Goal: Information Seeking & Learning: Learn about a topic

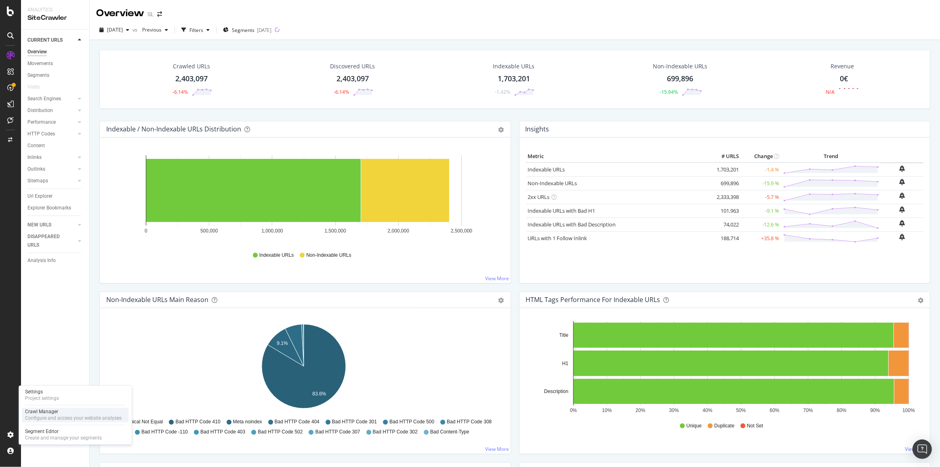
click at [58, 413] on div "Crawl Manager" at bounding box center [73, 411] width 97 height 6
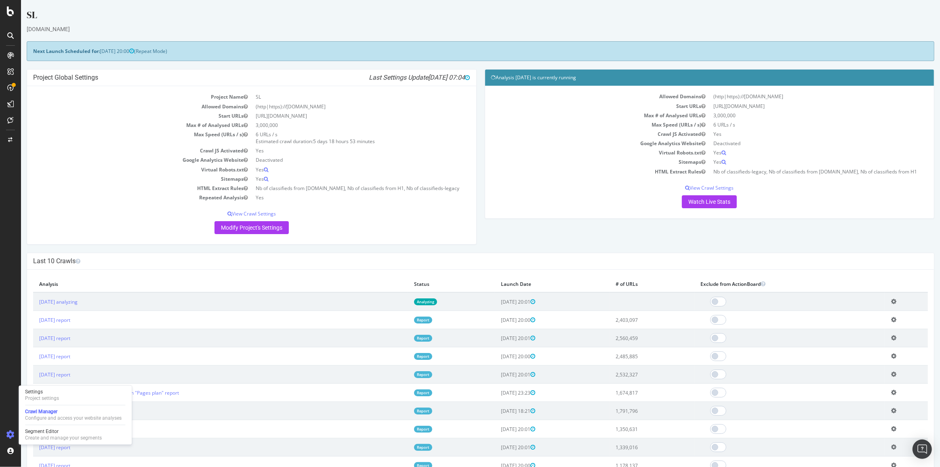
click at [429, 304] on link "Analyzing" at bounding box center [425, 301] width 23 height 7
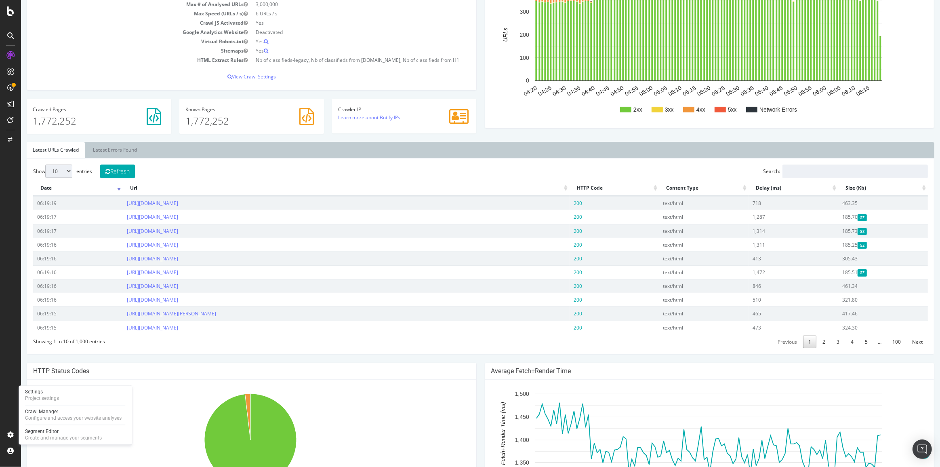
scroll to position [138, 0]
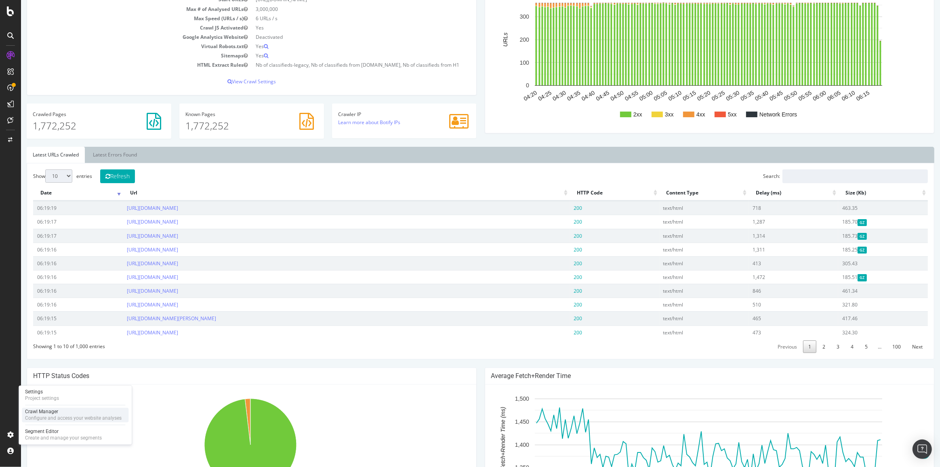
click at [57, 415] on div "Configure and access your website analyses" at bounding box center [73, 418] width 97 height 6
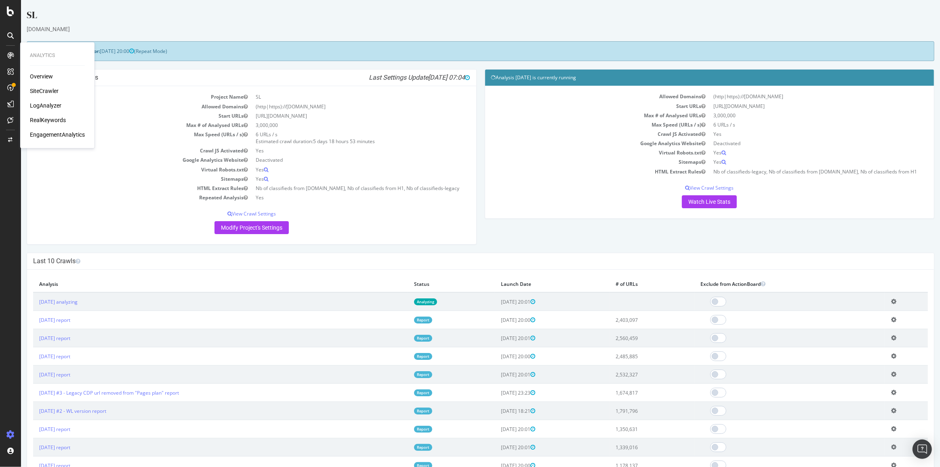
click at [642, 318] on td "2,403,097" at bounding box center [651, 320] width 85 height 18
click at [644, 323] on td "2,403,097" at bounding box center [651, 320] width 85 height 18
click at [643, 321] on td "2,403,097" at bounding box center [651, 320] width 85 height 18
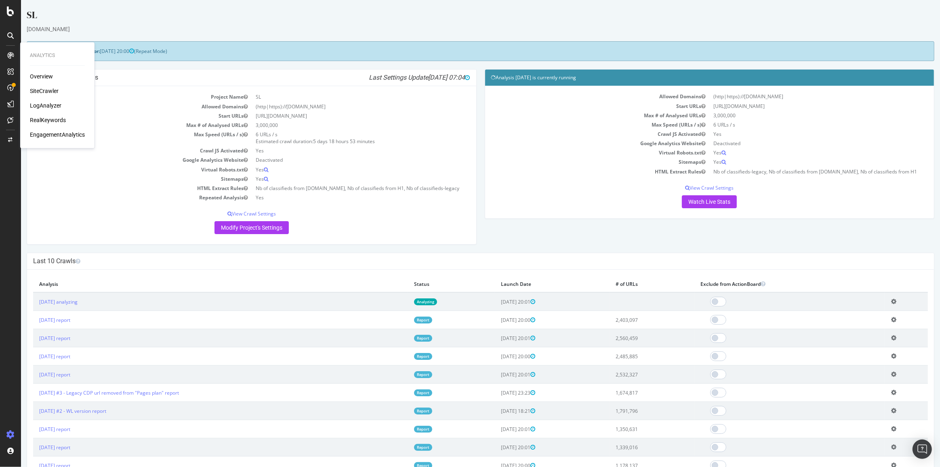
drag, startPoint x: 642, startPoint y: 317, endPoint x: 627, endPoint y: 316, distance: 15.0
click at [628, 316] on td "2,403,097" at bounding box center [651, 320] width 85 height 18
drag, startPoint x: 646, startPoint y: 316, endPoint x: 626, endPoint y: 319, distance: 19.9
click at [626, 319] on td "2,403,097" at bounding box center [651, 320] width 85 height 18
click at [634, 319] on td "2,403,097" at bounding box center [651, 320] width 85 height 18
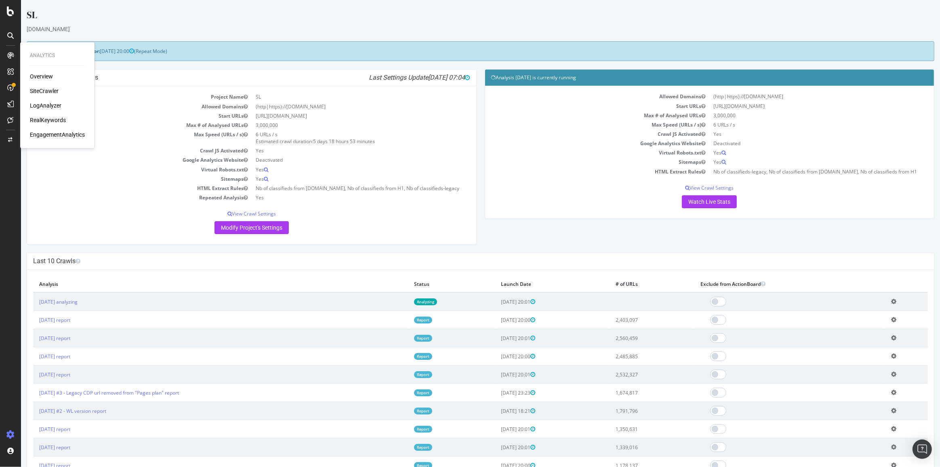
click at [634, 319] on td "2,403,097" at bounding box center [651, 320] width 85 height 18
click at [651, 318] on td "2,403,097" at bounding box center [651, 320] width 85 height 18
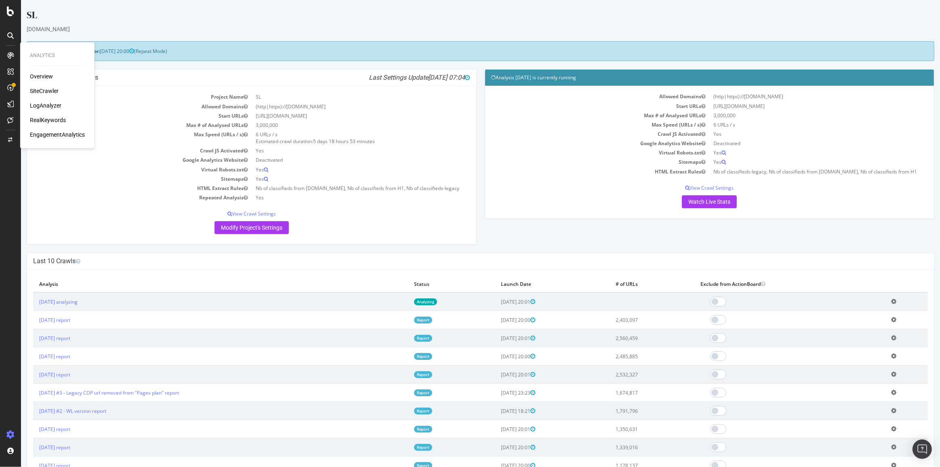
click at [39, 92] on div "SiteCrawler" at bounding box center [44, 91] width 29 height 8
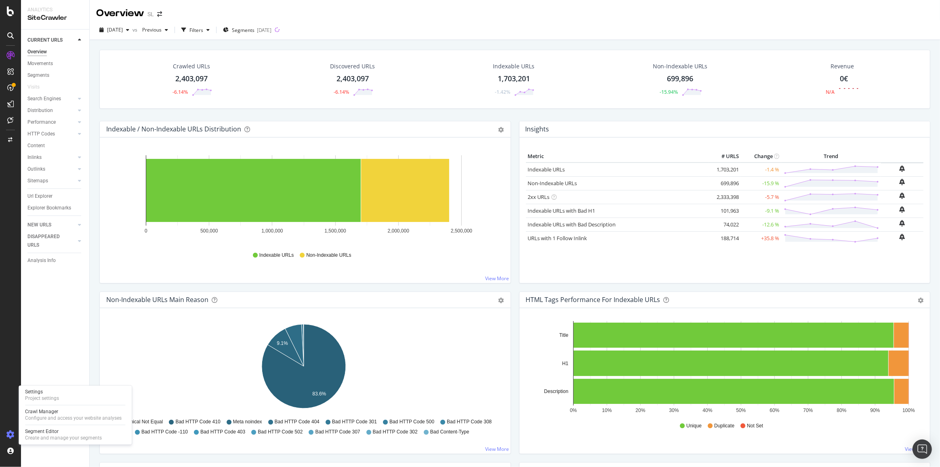
click at [6, 438] on icon at bounding box center [10, 434] width 8 height 8
click at [11, 12] on icon at bounding box center [10, 11] width 7 height 10
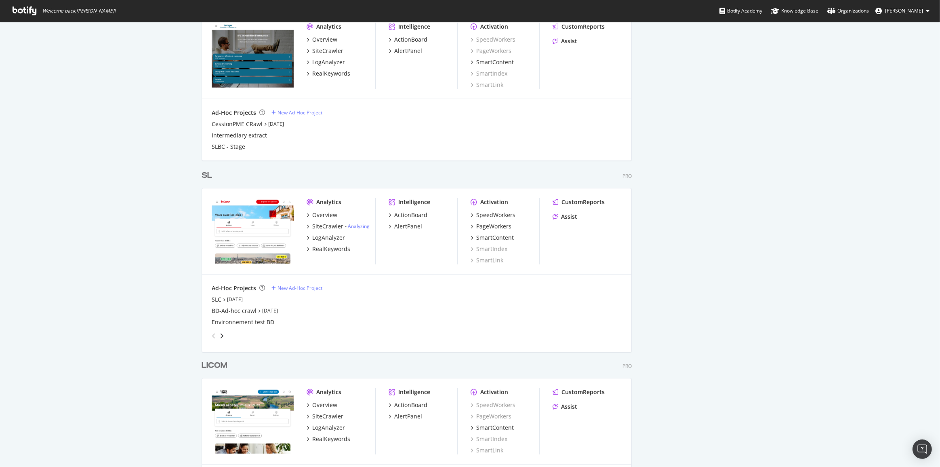
scroll to position [447, 0]
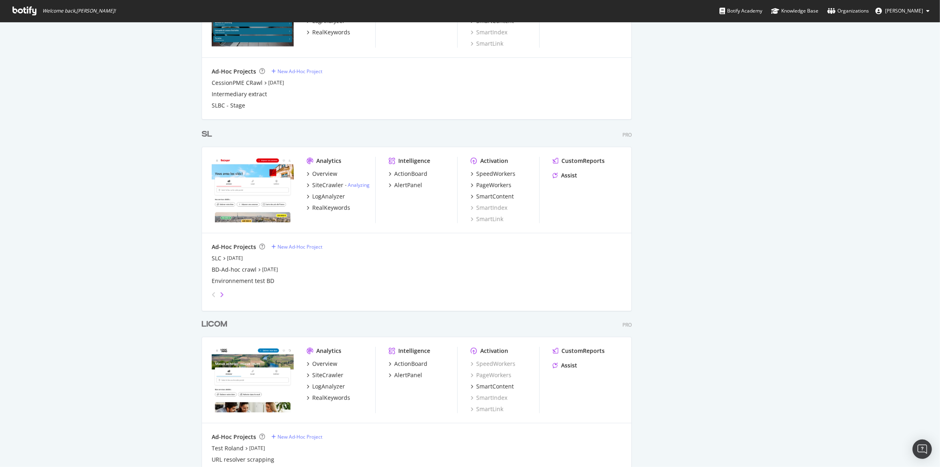
click at [220, 294] on icon "angle-right" at bounding box center [222, 294] width 4 height 6
click at [212, 296] on icon "angle-left" at bounding box center [214, 294] width 4 height 6
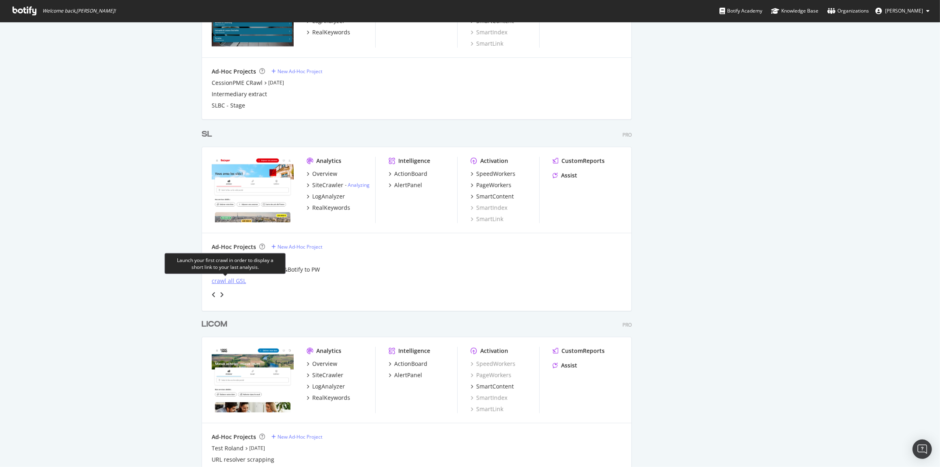
click at [219, 282] on div "crawl all GSL" at bounding box center [229, 281] width 34 height 8
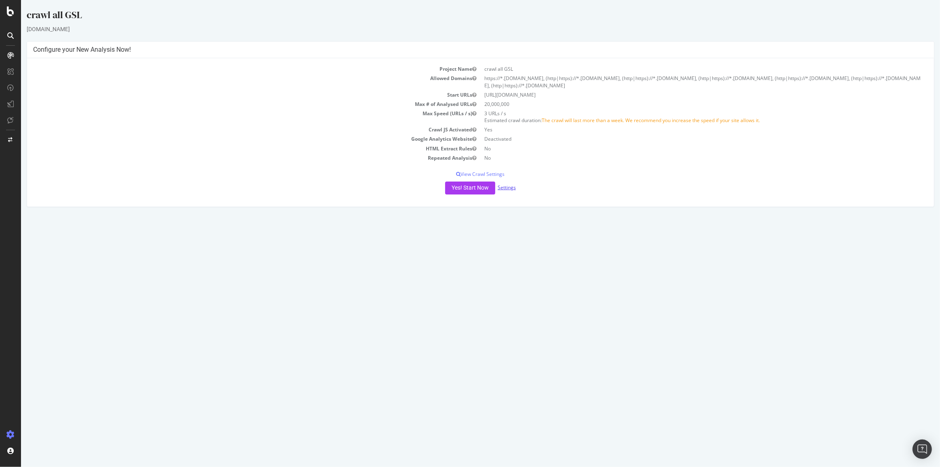
click at [504, 189] on link "Settings" at bounding box center [507, 187] width 18 height 7
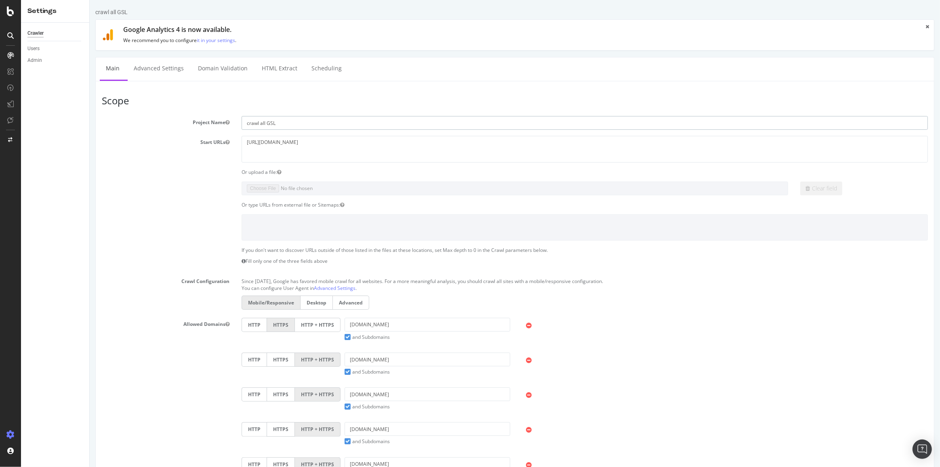
drag, startPoint x: 266, startPoint y: 121, endPoint x: 311, endPoint y: 121, distance: 44.8
click at [311, 121] on input "crawl all GSL" at bounding box center [584, 123] width 686 height 14
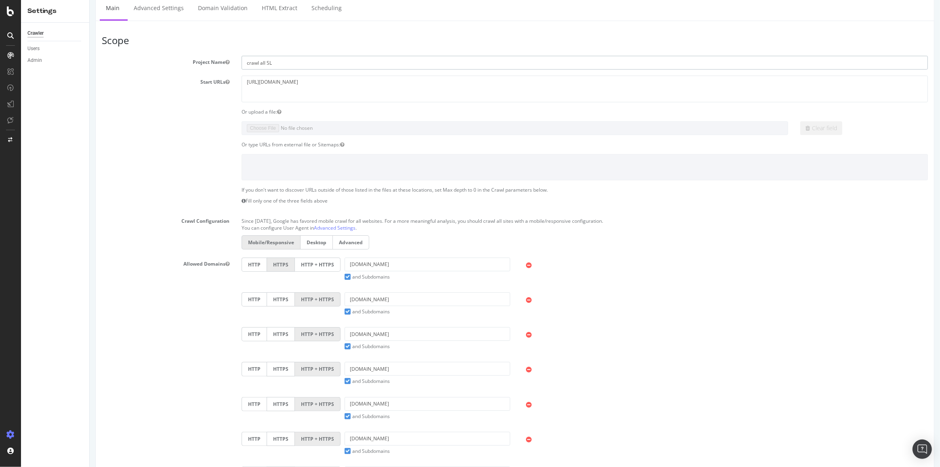
scroll to position [73, 0]
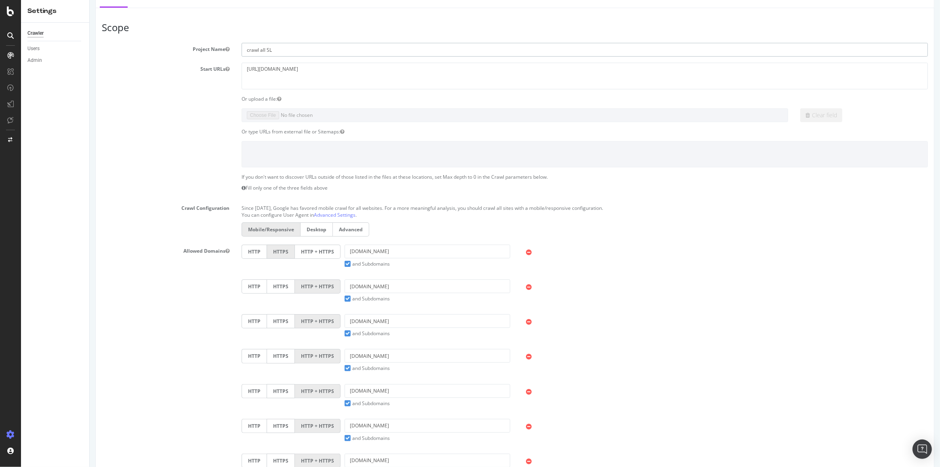
type input "crawl all SL"
click at [526, 286] on icon at bounding box center [529, 287] width 6 height 7
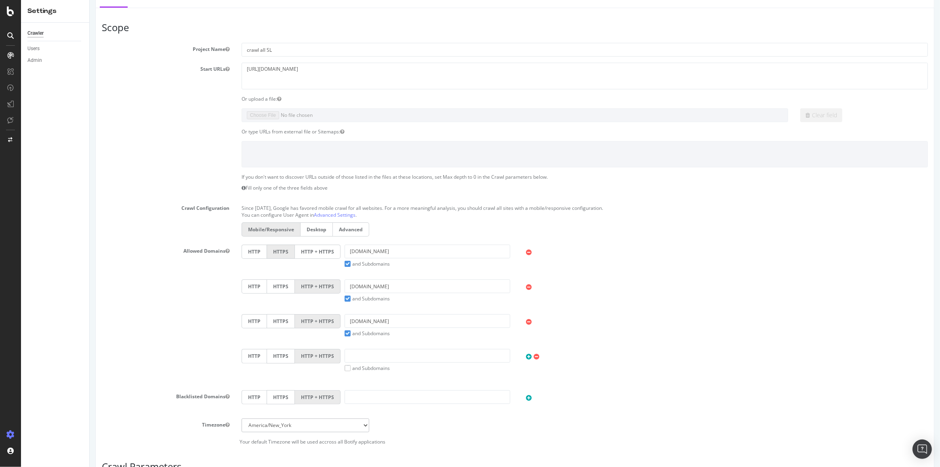
click at [526, 286] on icon at bounding box center [529, 287] width 6 height 7
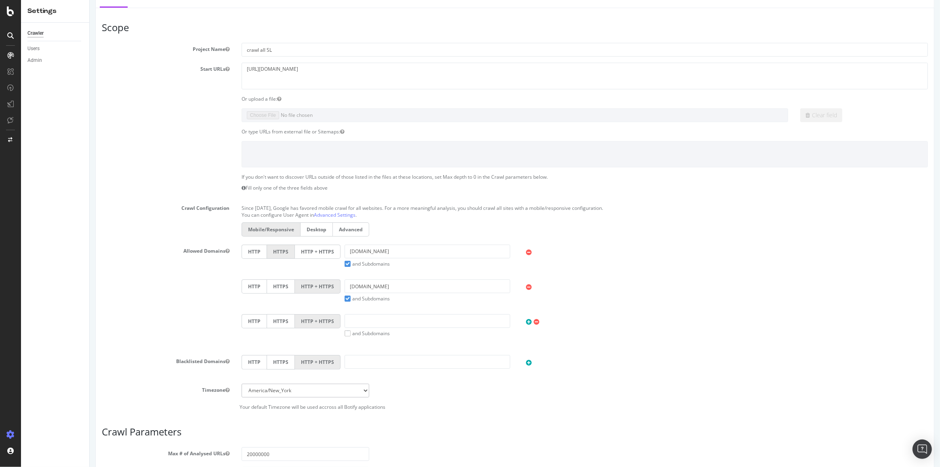
click at [526, 286] on icon at bounding box center [529, 287] width 6 height 7
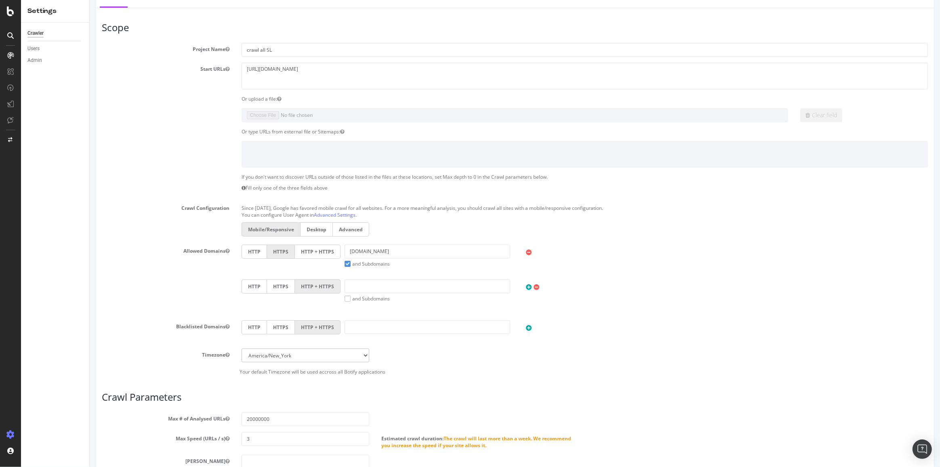
click at [534, 285] on icon at bounding box center [537, 287] width 6 height 7
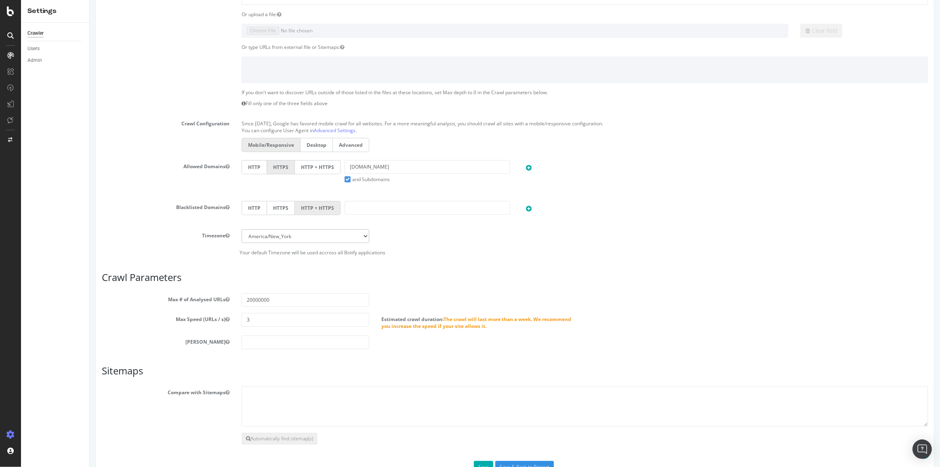
scroll to position [183, 0]
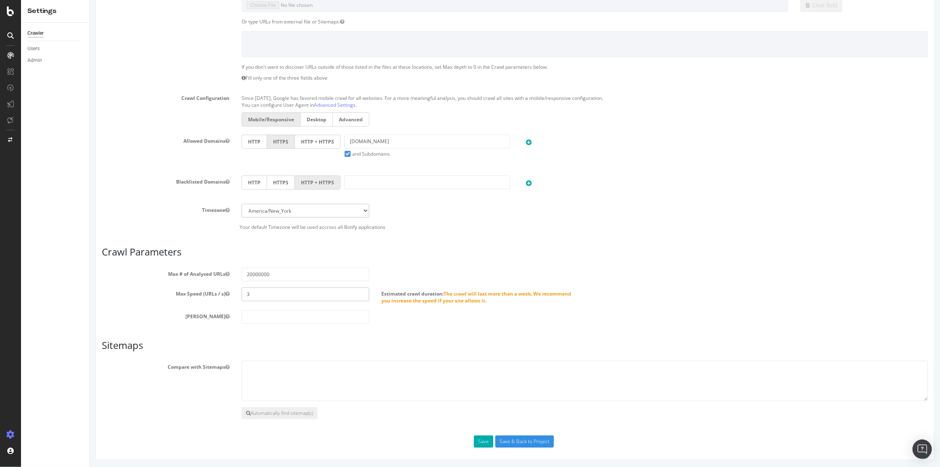
drag, startPoint x: 270, startPoint y: 291, endPoint x: 230, endPoint y: 292, distance: 40.0
click at [230, 292] on div "Max Speed (URLs / s) 3 Estimated crawl duration: The crawl will last more than …" at bounding box center [514, 295] width 838 height 17
click at [225, 313] on button "Max Depth" at bounding box center [227, 316] width 4 height 7
click at [230, 319] on div "Max Depth" at bounding box center [514, 317] width 838 height 14
drag, startPoint x: 245, startPoint y: 272, endPoint x: 299, endPoint y: 271, distance: 53.7
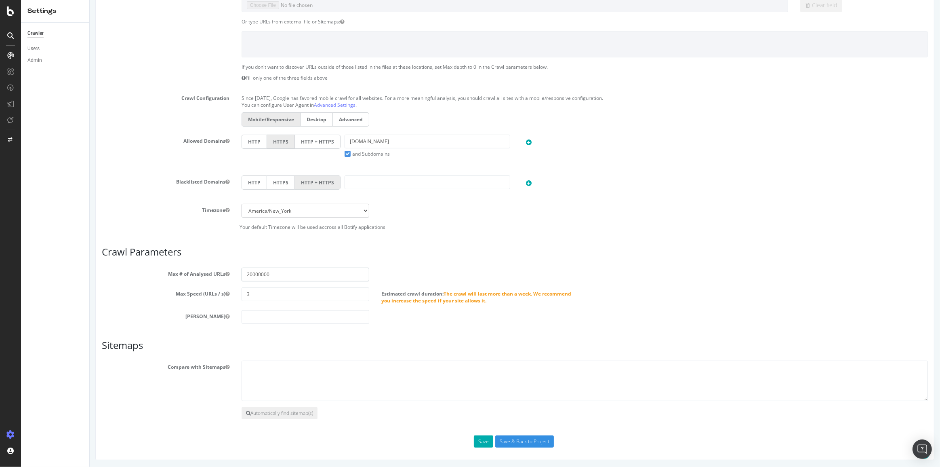
click at [299, 271] on input "20000000" at bounding box center [305, 274] width 128 height 14
type input "17000000"
click at [435, 257] on article "Crawl Parameters Max # of Analysed URLs 17000000 Max Speed (URLs / s) 3 Estimat…" at bounding box center [514, 284] width 826 height 77
click at [475, 441] on button "Save" at bounding box center [482, 441] width 19 height 12
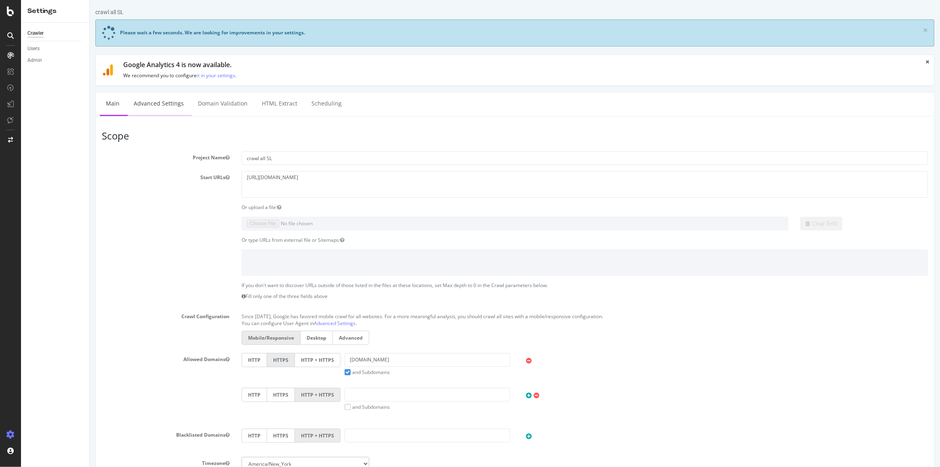
click at [160, 101] on link "Advanced Settings" at bounding box center [158, 103] width 62 height 22
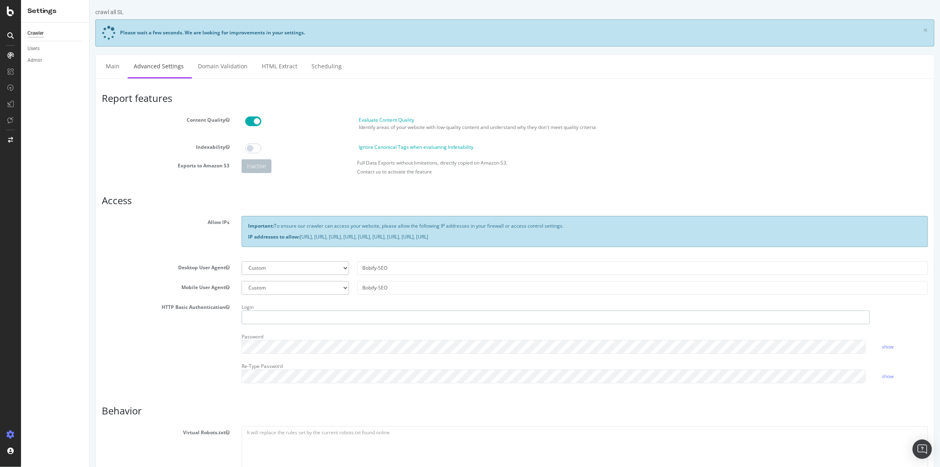
type input "stevemayenobe"
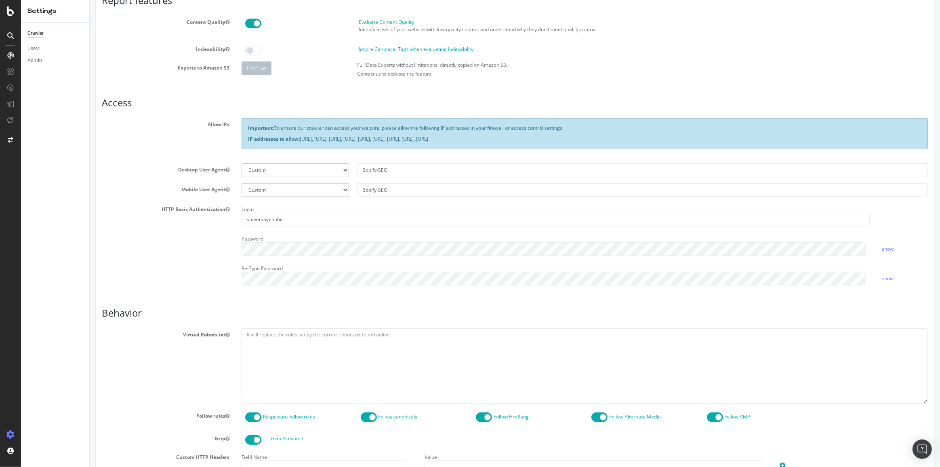
scroll to position [53, 0]
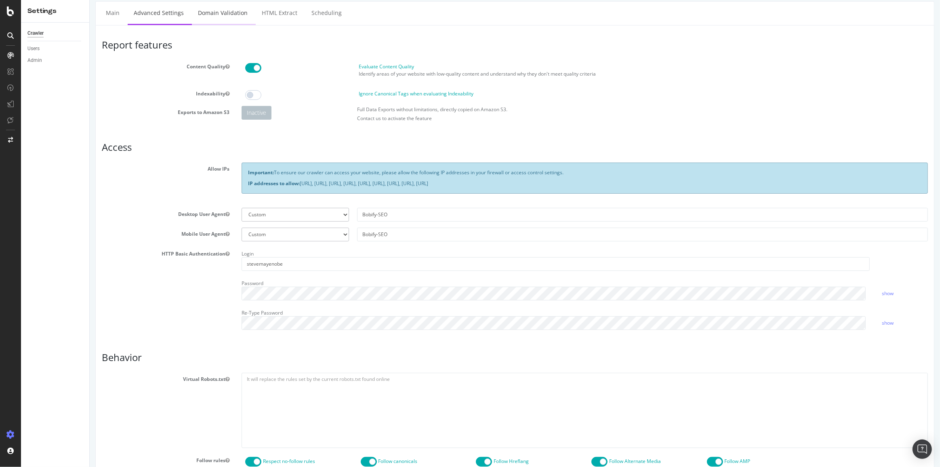
click at [215, 13] on link "Domain Validation" at bounding box center [222, 13] width 62 height 22
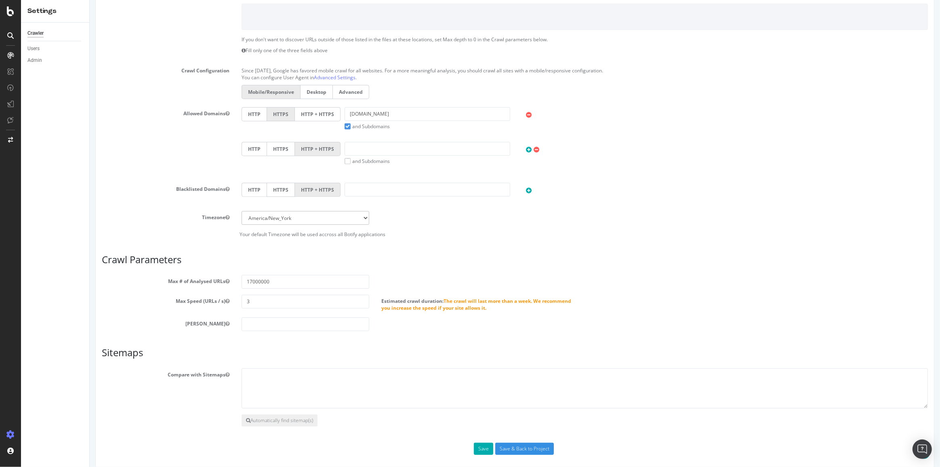
scroll to position [253, 0]
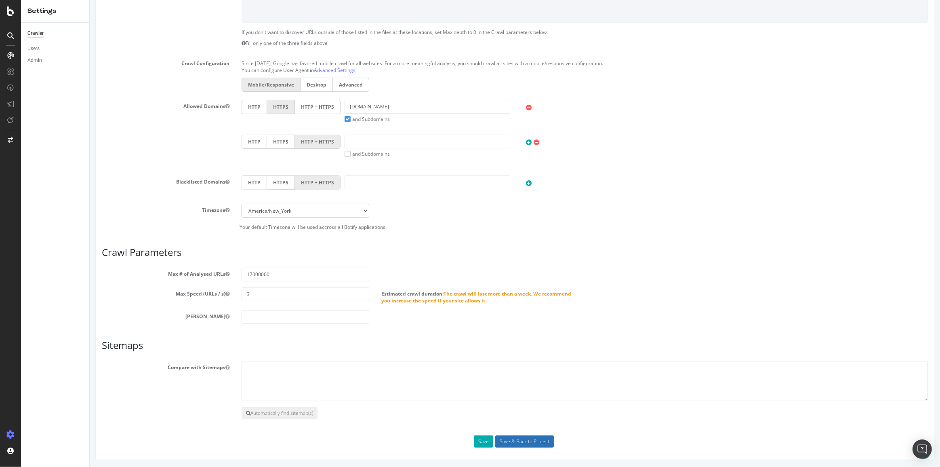
click at [525, 444] on input "Save & Back to Project" at bounding box center [524, 441] width 59 height 12
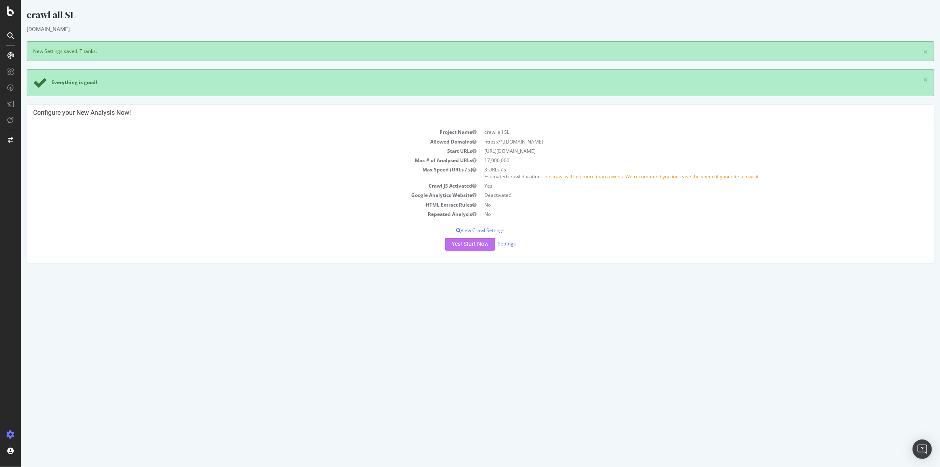
click at [454, 246] on button "Yes! Start Now" at bounding box center [470, 243] width 50 height 13
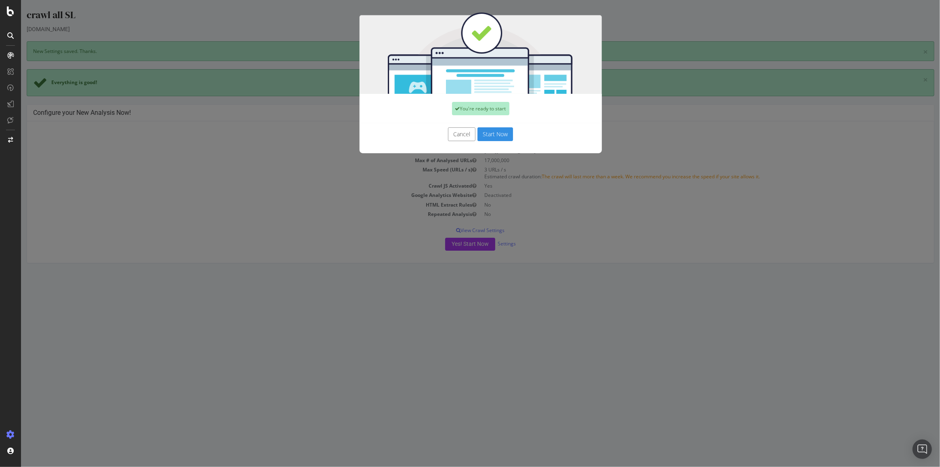
click at [490, 137] on button "Start Now" at bounding box center [495, 134] width 36 height 14
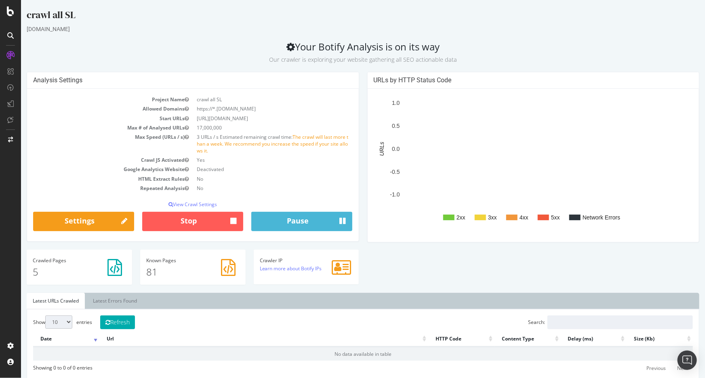
scroll to position [183, 0]
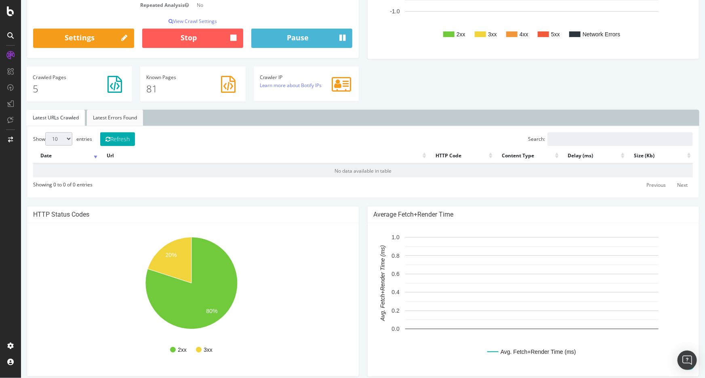
click at [130, 119] on link "Latest Errors Found" at bounding box center [114, 118] width 56 height 16
click at [117, 144] on button "Refresh" at bounding box center [117, 139] width 35 height 14
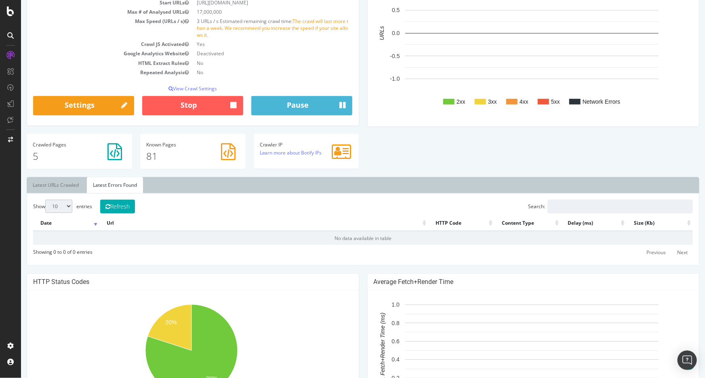
scroll to position [36, 0]
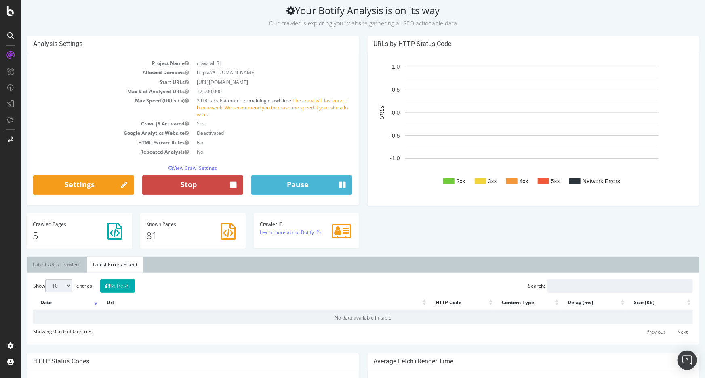
click at [215, 183] on button "Stop" at bounding box center [192, 185] width 101 height 19
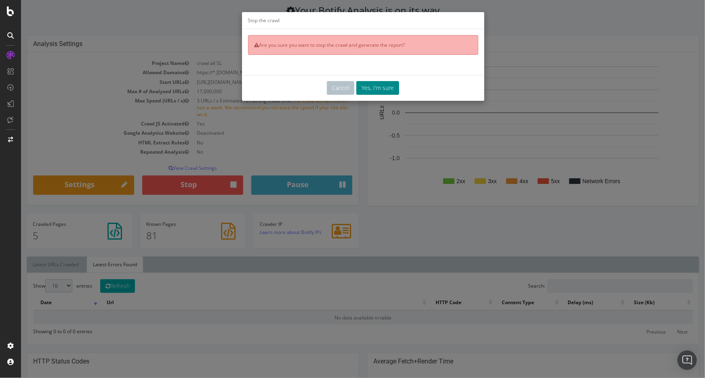
click at [376, 91] on button "Yes, I'm sure" at bounding box center [377, 88] width 43 height 14
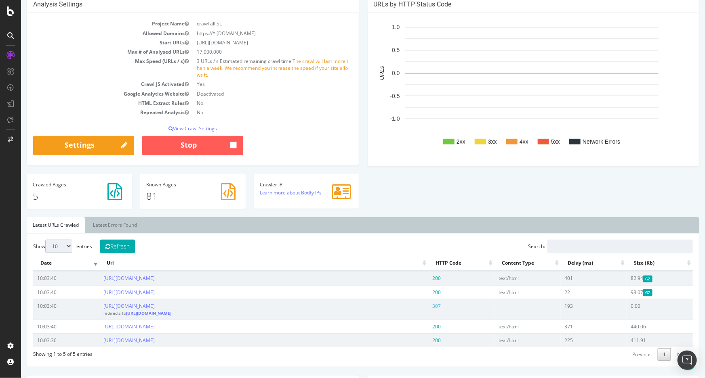
scroll to position [110, 0]
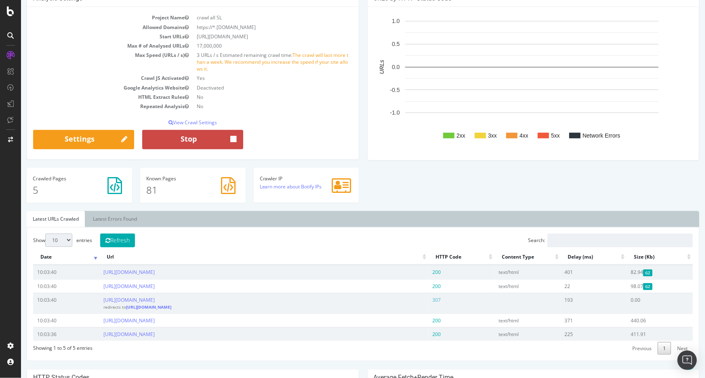
click at [224, 142] on button "Stop" at bounding box center [192, 139] width 101 height 19
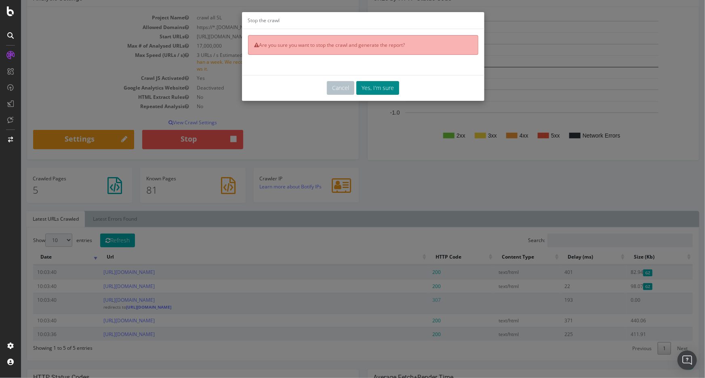
click at [367, 86] on button "Yes, I'm sure" at bounding box center [377, 88] width 43 height 14
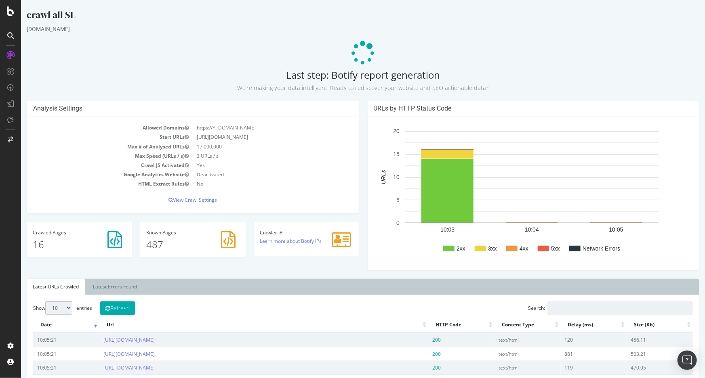
scroll to position [0, 0]
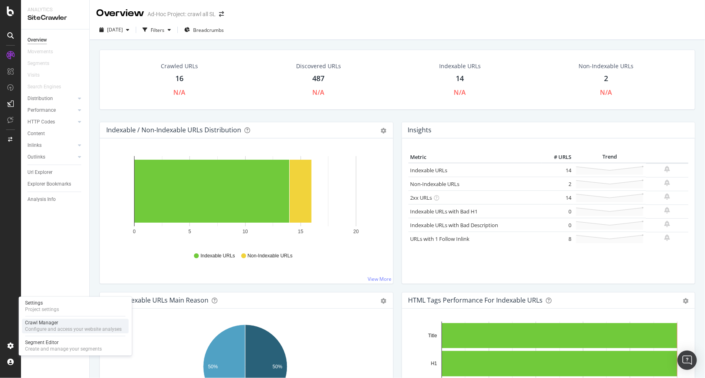
click at [59, 326] on div "Crawl Manager" at bounding box center [73, 323] width 97 height 6
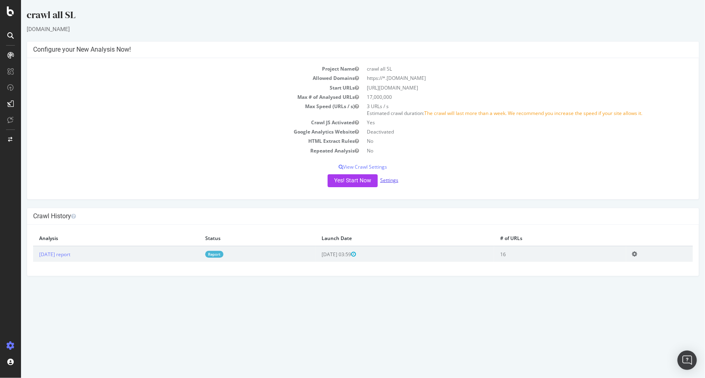
click at [388, 181] on link "Settings" at bounding box center [389, 180] width 18 height 7
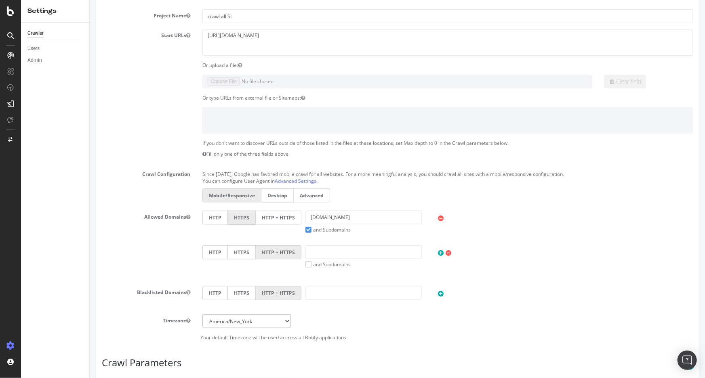
scroll to position [110, 0]
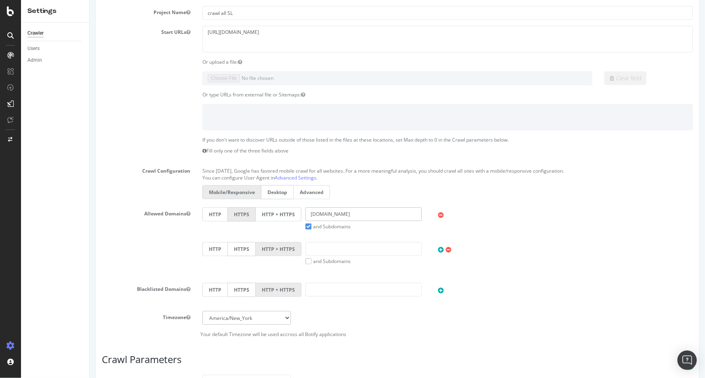
click at [306, 215] on input "[DOMAIN_NAME]" at bounding box center [363, 215] width 117 height 14
click at [305, 227] on label "and Subdomains" at bounding box center [327, 226] width 45 height 7
click at [89, 0] on input "and Subdomains" at bounding box center [89, 0] width 0 height 0
click at [305, 217] on input "[DOMAIN_NAME]" at bounding box center [363, 215] width 117 height 14
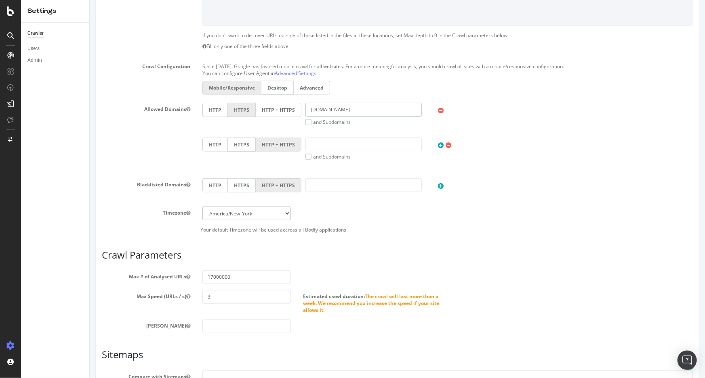
scroll to position [313, 0]
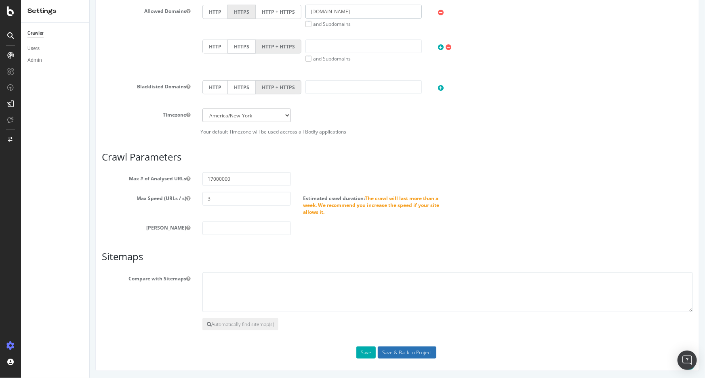
type input "[DOMAIN_NAME]"
click at [400, 349] on input "Save & Back to Project" at bounding box center [406, 353] width 59 height 12
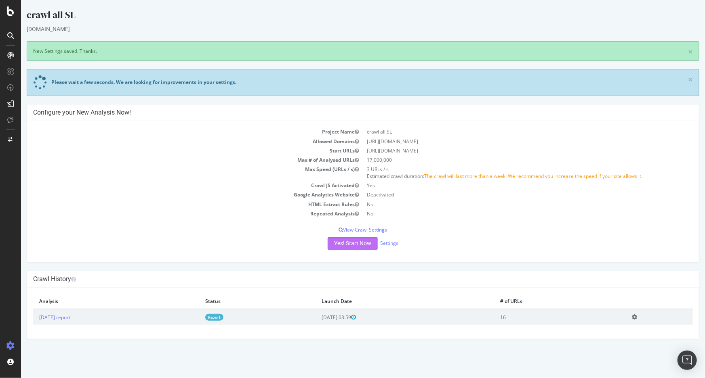
click at [346, 243] on button "Yes! Start Now" at bounding box center [352, 243] width 50 height 13
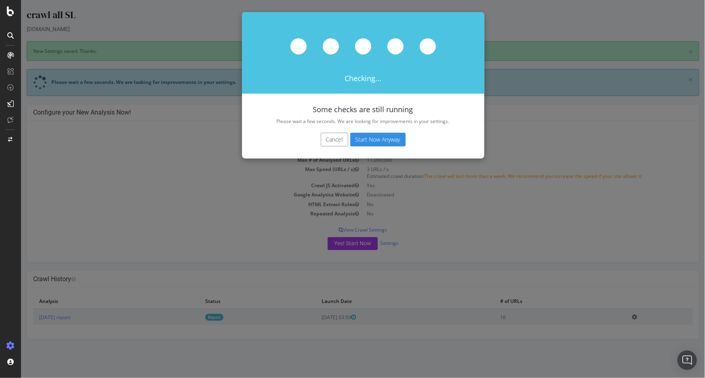
click at [383, 137] on button "Start Now Anyway" at bounding box center [377, 140] width 55 height 14
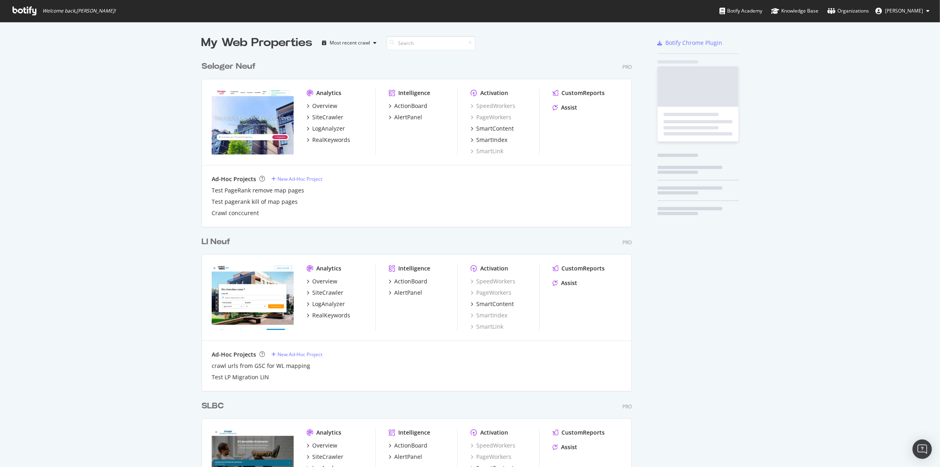
scroll to position [2282, 431]
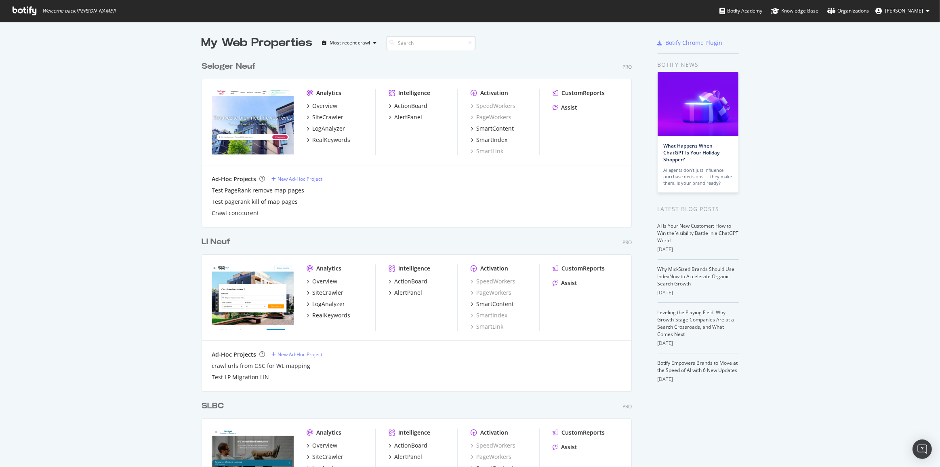
click at [412, 44] on input at bounding box center [431, 43] width 89 height 14
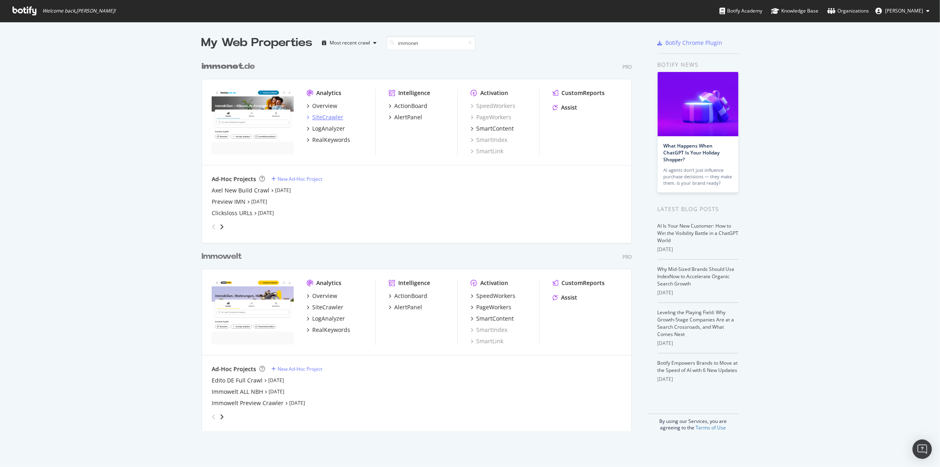
type input "immonet"
click at [334, 117] on div "SiteCrawler" at bounding box center [327, 117] width 31 height 8
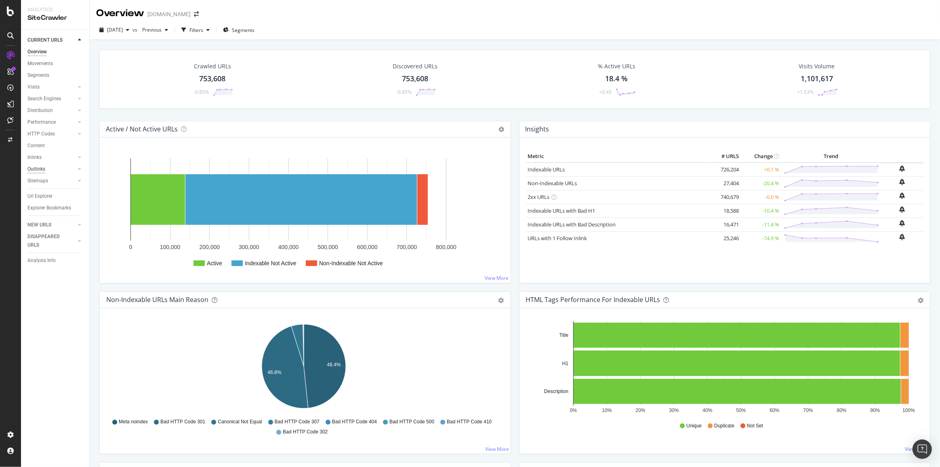
click at [40, 169] on div "Outlinks" at bounding box center [36, 169] width 18 height 8
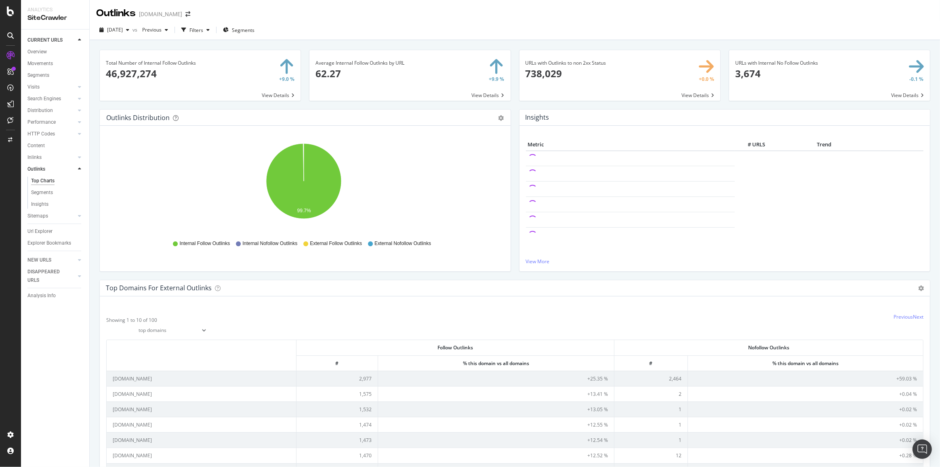
click at [201, 330] on select "top domains top subdomains" at bounding box center [156, 330] width 101 height 14
select select "links/top/subdomains"
click at [106, 323] on select "top domains top subdomains" at bounding box center [156, 330] width 101 height 14
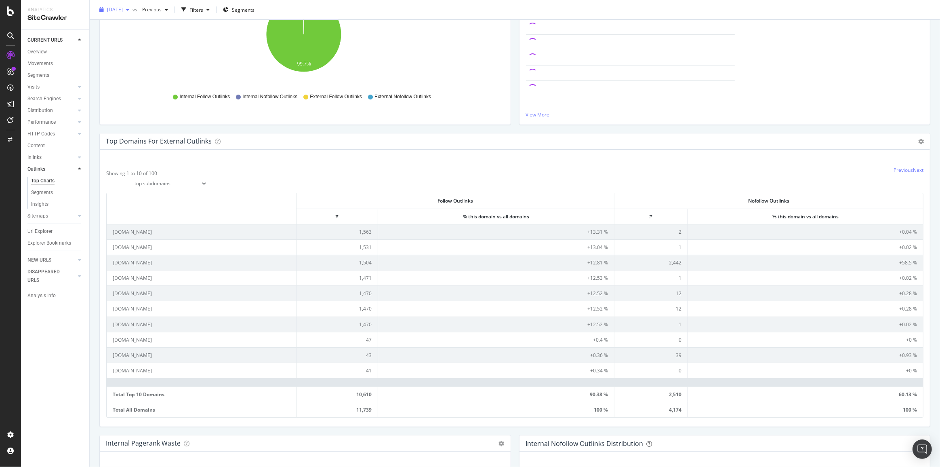
click at [123, 10] on span "[DATE]" at bounding box center [115, 9] width 16 height 7
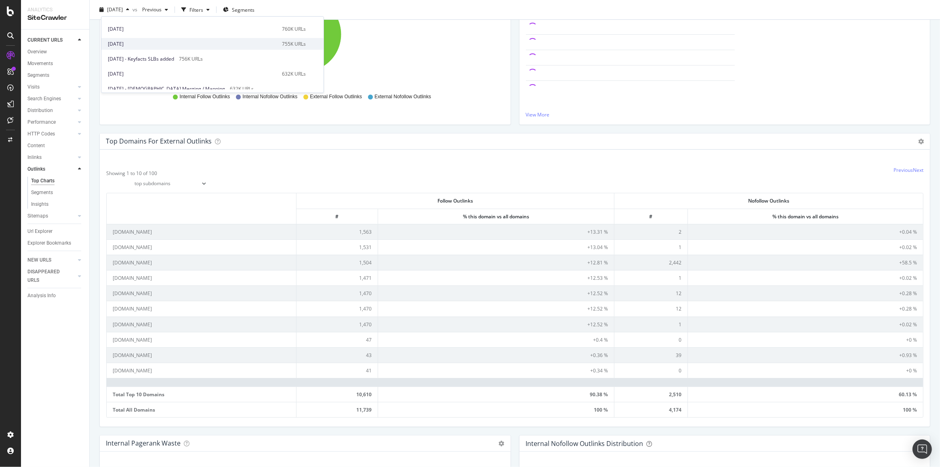
scroll to position [36, 0]
click at [240, 66] on div "[DATE] 632K URLs" at bounding box center [212, 62] width 222 height 12
